Goal: Check status: Check status

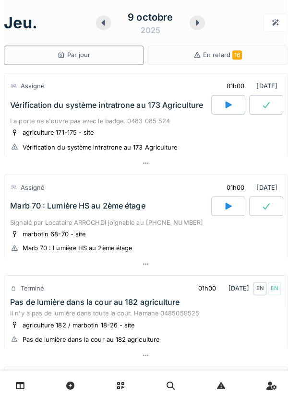
click at [104, 28] on div at bounding box center [101, 22] width 15 height 14
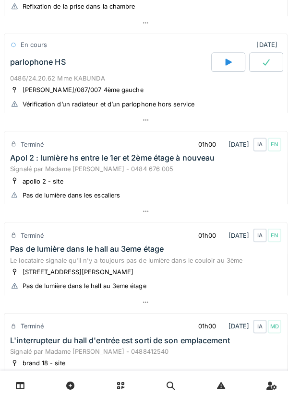
scroll to position [344, 0]
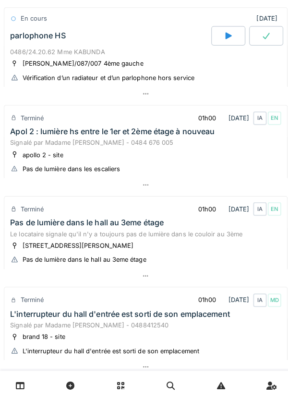
click at [136, 135] on div "Apol 2 : lumière hs entre le 1er et 2ème étage à nouveau" at bounding box center [111, 130] width 202 height 9
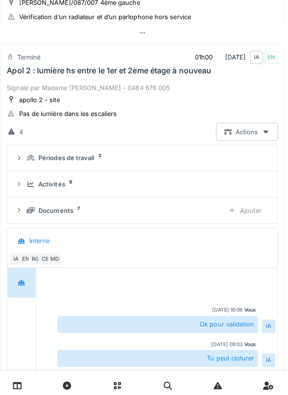
scroll to position [411, 0]
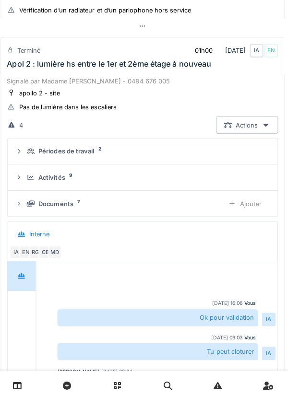
click at [30, 206] on div "Documents 7" at bounding box center [123, 201] width 187 height 9
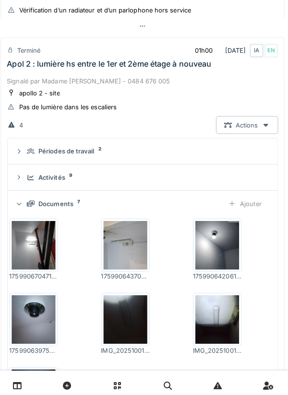
click at [35, 178] on icon at bounding box center [34, 175] width 8 height 6
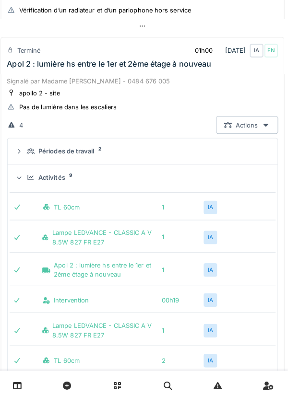
click at [28, 181] on summary "Activités 9" at bounding box center [143, 175] width 259 height 18
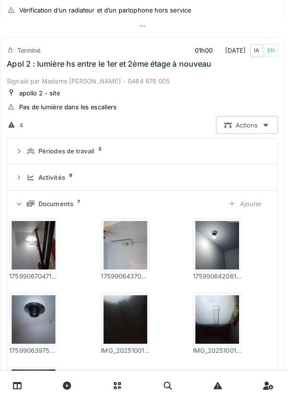
click at [115, 80] on div "Signalé par Madame [PERSON_NAME] - 0484 676 005" at bounding box center [144, 79] width 268 height 9
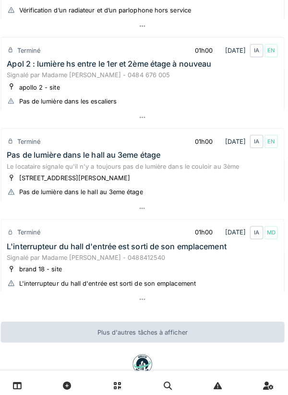
click at [111, 158] on div "Pas de lumière dans le hall au 3eme étage" at bounding box center [86, 153] width 152 height 9
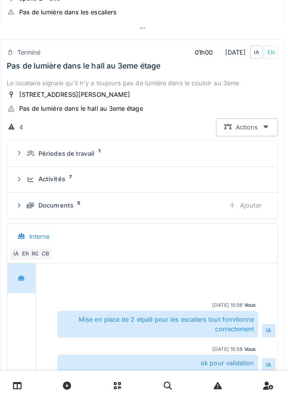
scroll to position [511, 0]
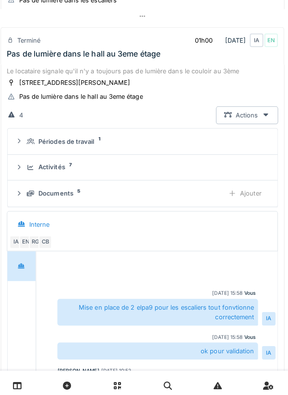
click at [30, 169] on icon at bounding box center [34, 166] width 8 height 6
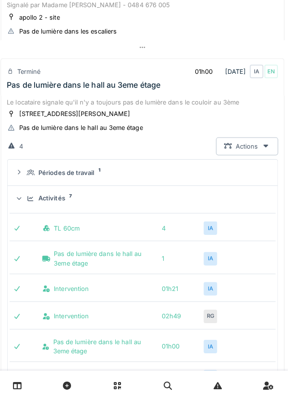
scroll to position [472, 0]
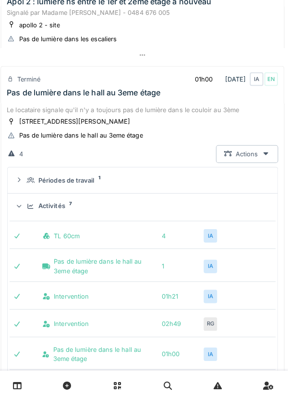
click at [12, 123] on icon at bounding box center [15, 120] width 8 height 6
